Goal: Task Accomplishment & Management: Use online tool/utility

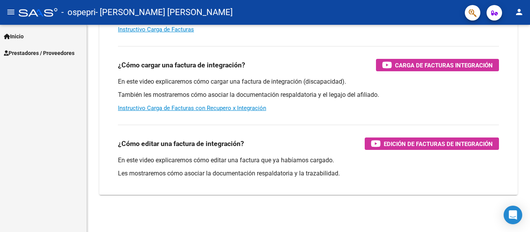
scroll to position [94, 0]
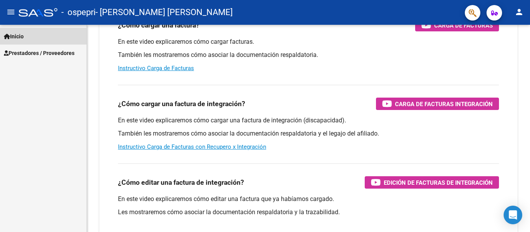
click at [19, 32] on span "Inicio" at bounding box center [14, 36] width 20 height 9
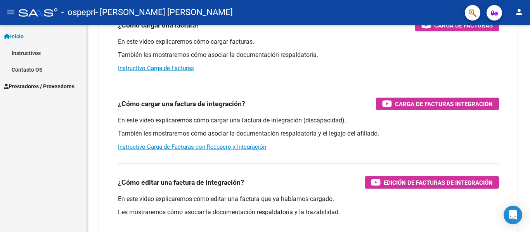
click at [29, 85] on span "Prestadores / Proveedores" at bounding box center [39, 86] width 71 height 9
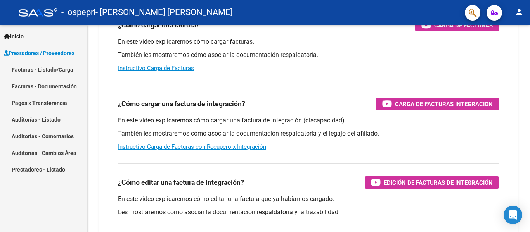
click at [32, 68] on link "Facturas - Listado/Carga" at bounding box center [43, 69] width 86 height 17
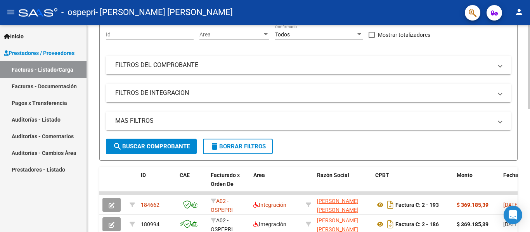
scroll to position [139, 0]
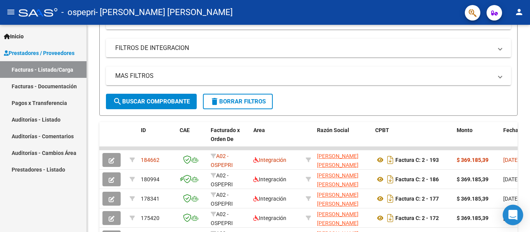
click at [508, 211] on icon "Open Intercom Messenger" at bounding box center [513, 215] width 10 height 10
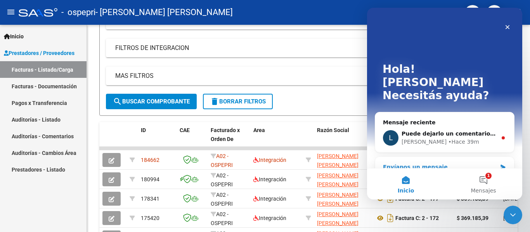
scroll to position [0, 0]
click at [408, 163] on div "Envíanos un mensaje" at bounding box center [440, 167] width 114 height 8
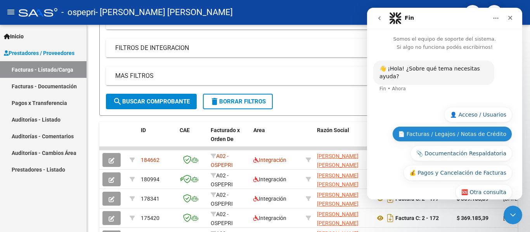
click at [458, 126] on button "📄 Facturas / Legajos / Notas de Crédito" at bounding box center [452, 134] width 120 height 16
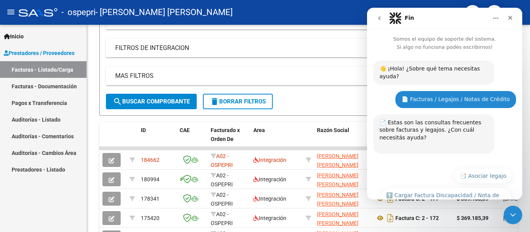
scroll to position [152, 0]
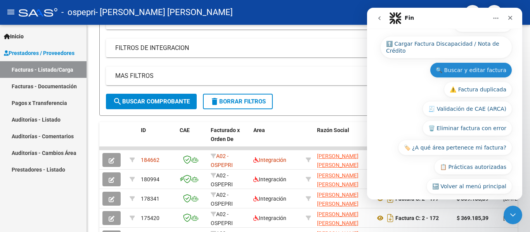
click at [468, 63] on button "🔍 Buscar y editar factura" at bounding box center [471, 70] width 82 height 16
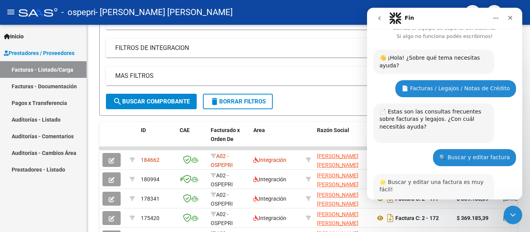
scroll to position [350, 0]
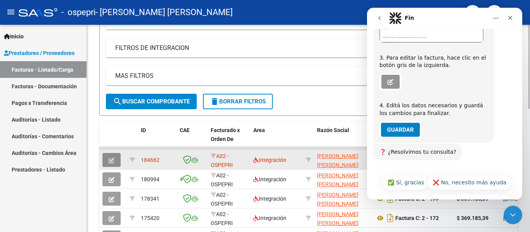
click at [111, 163] on button "button" at bounding box center [111, 160] width 18 height 14
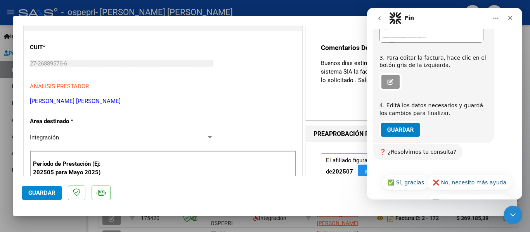
scroll to position [155, 0]
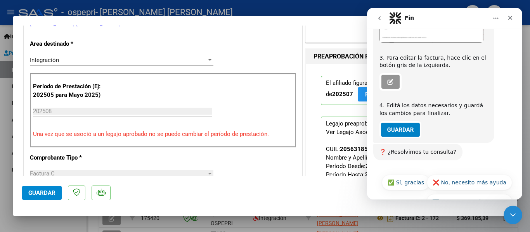
click at [212, 57] on app-drop-down-list "Area destinado * Integración Seleccionar Area" at bounding box center [125, 51] width 190 height 23
click at [511, 17] on icon "Cerrar" at bounding box center [510, 18] width 4 height 4
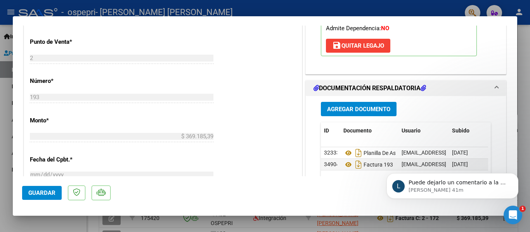
scroll to position [350, 0]
click at [439, 188] on p "[PERSON_NAME] 41m" at bounding box center [458, 190] width 100 height 7
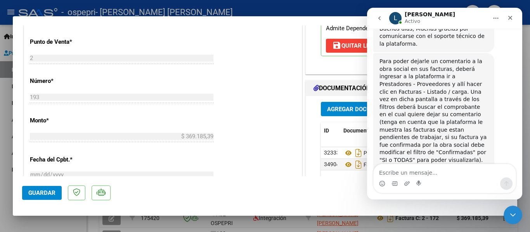
scroll to position [357, 0]
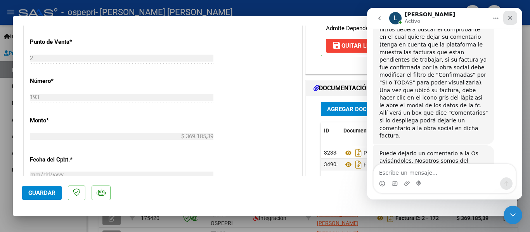
click at [511, 19] on icon "Cerrar" at bounding box center [510, 18] width 6 height 6
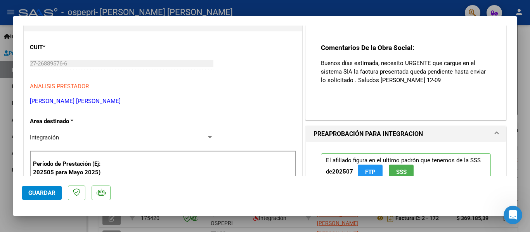
scroll to position [0, 0]
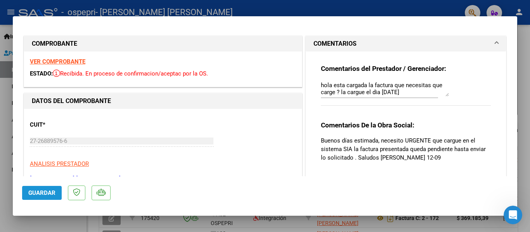
click at [47, 191] on span "Guardar" at bounding box center [41, 193] width 27 height 7
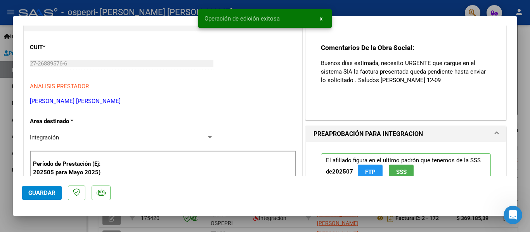
scroll to position [155, 0]
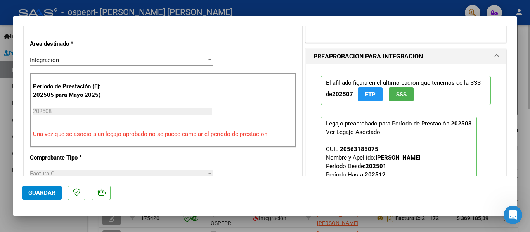
click at [523, 85] on div at bounding box center [265, 116] width 530 height 232
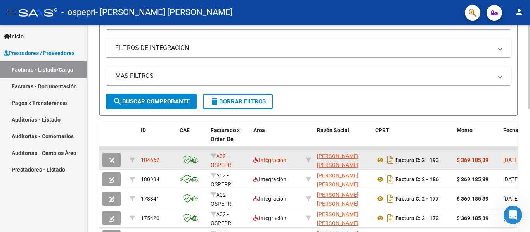
scroll to position [216, 0]
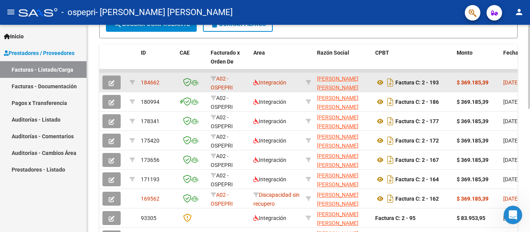
click at [307, 85] on div at bounding box center [308, 82] width 5 height 9
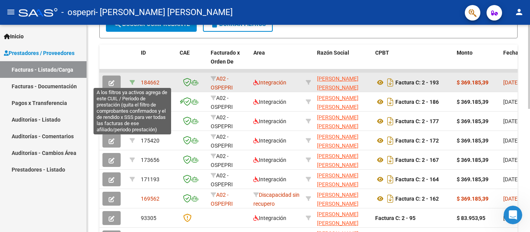
click at [132, 82] on icon at bounding box center [132, 82] width 5 height 5
type input "202508"
type input "20563185075"
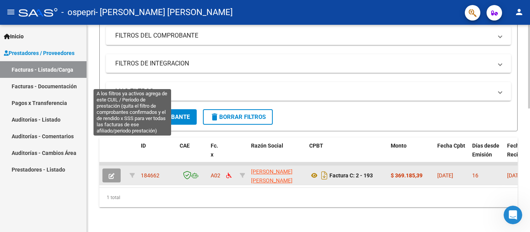
scroll to position [130, 0]
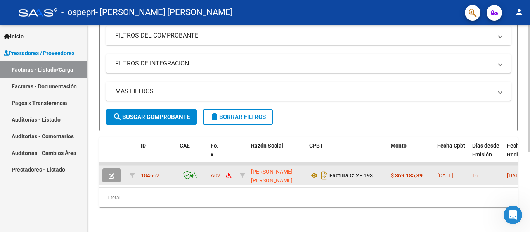
click at [110, 173] on icon "button" at bounding box center [112, 176] width 6 height 6
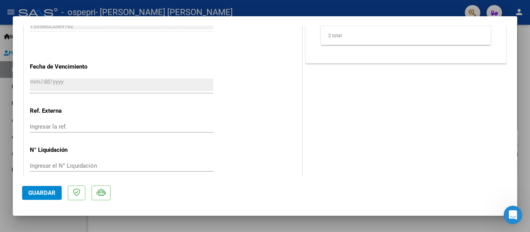
scroll to position [515, 0]
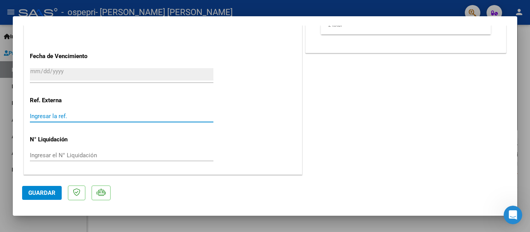
click at [70, 114] on input "Ingresar la ref." at bounding box center [121, 116] width 183 height 7
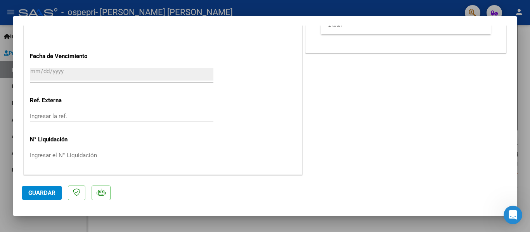
click at [68, 150] on div "Ingresar el N° Liquidación" at bounding box center [121, 156] width 183 height 12
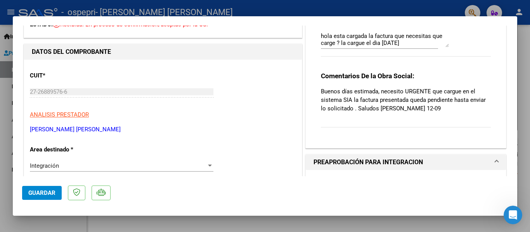
scroll to position [0, 0]
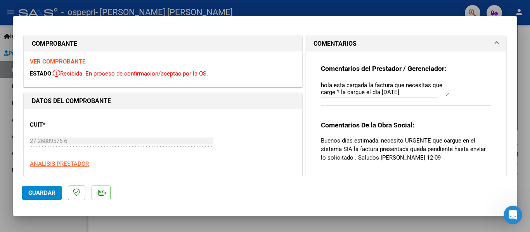
click at [527, 60] on div at bounding box center [265, 116] width 530 height 232
type input "$ 0,00"
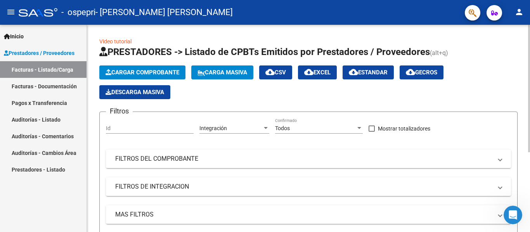
scroll to position [130, 0]
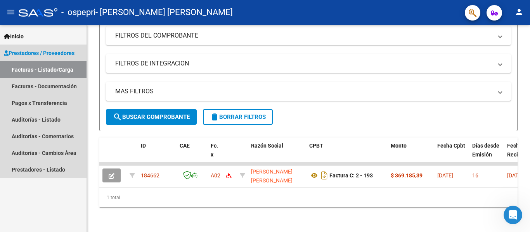
click at [23, 65] on link "Facturas - Listado/Carga" at bounding box center [43, 69] width 86 height 17
click at [33, 83] on link "Facturas - Documentación" at bounding box center [43, 86] width 86 height 17
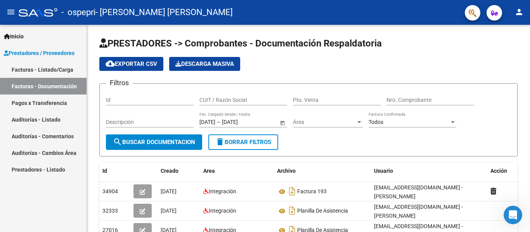
scroll to position [39, 0]
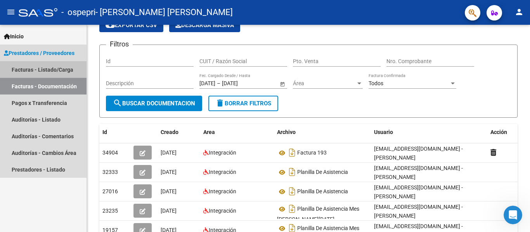
click at [58, 70] on link "Facturas - Listado/Carga" at bounding box center [43, 69] width 86 height 17
